Goal: Task Accomplishment & Management: Use online tool/utility

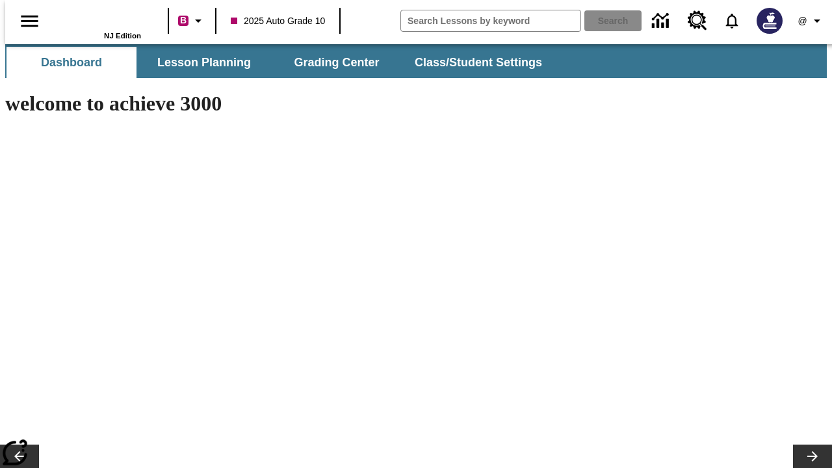
type input "-1"
click at [809, 21] on icon "Profile/Settings" at bounding box center [817, 21] width 16 height 16
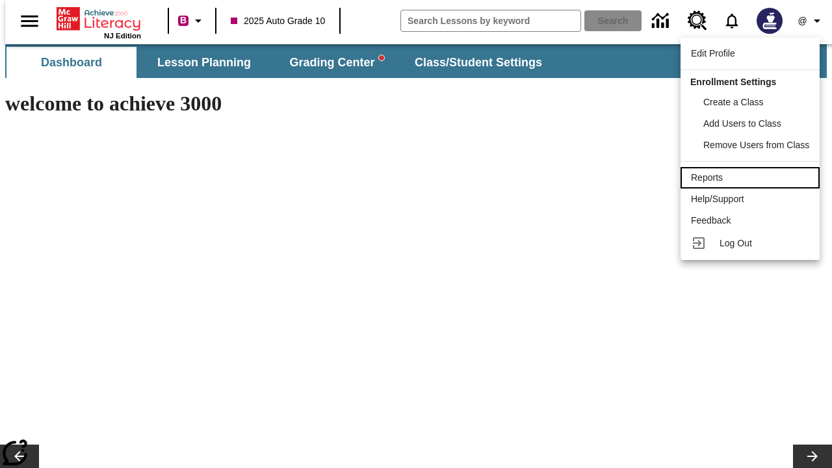
click at [751, 177] on div "Reports" at bounding box center [750, 178] width 118 height 14
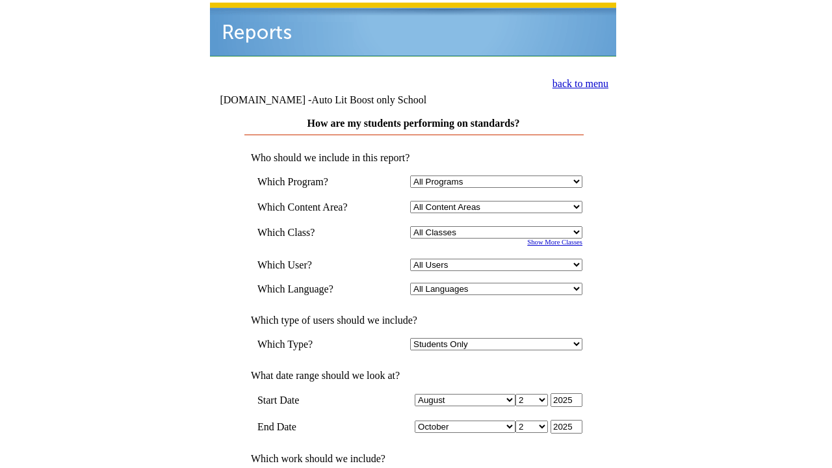
select select "4"
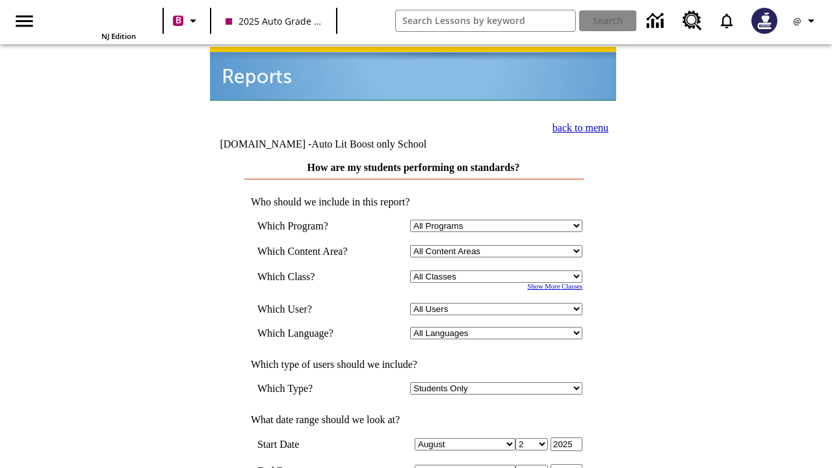
scroll to position [376, 0]
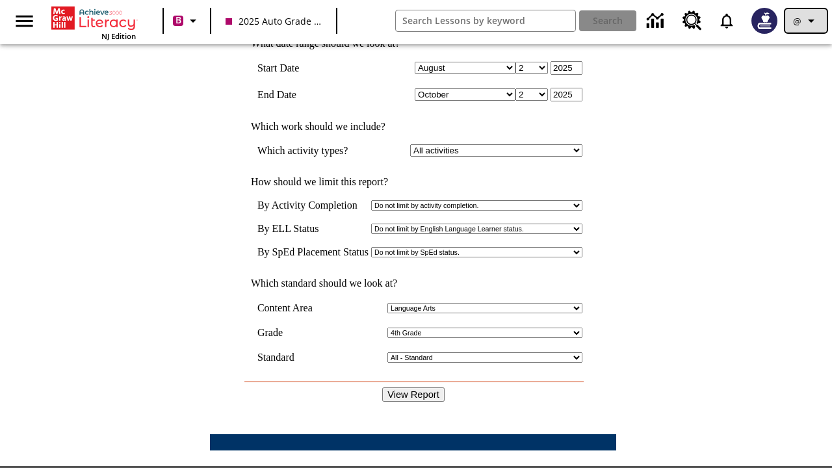
click at [806, 21] on icon "Profile/Settings" at bounding box center [812, 21] width 16 height 16
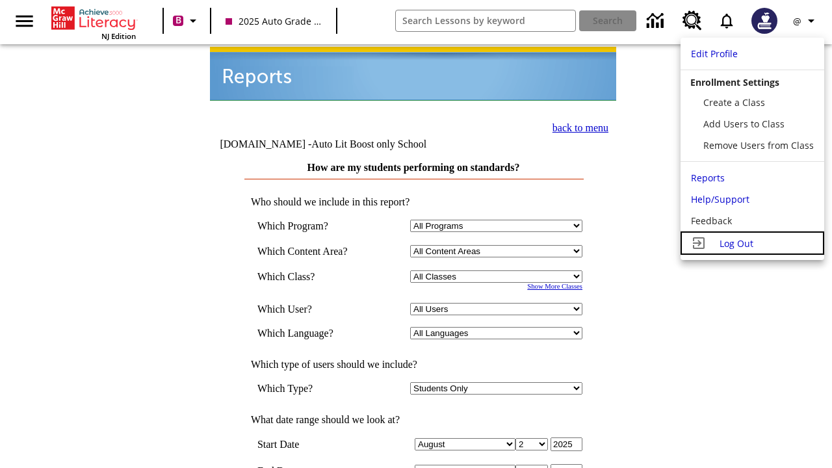
click at [751, 243] on span "Log Out" at bounding box center [737, 243] width 34 height 12
